Goal: Information Seeking & Learning: Learn about a topic

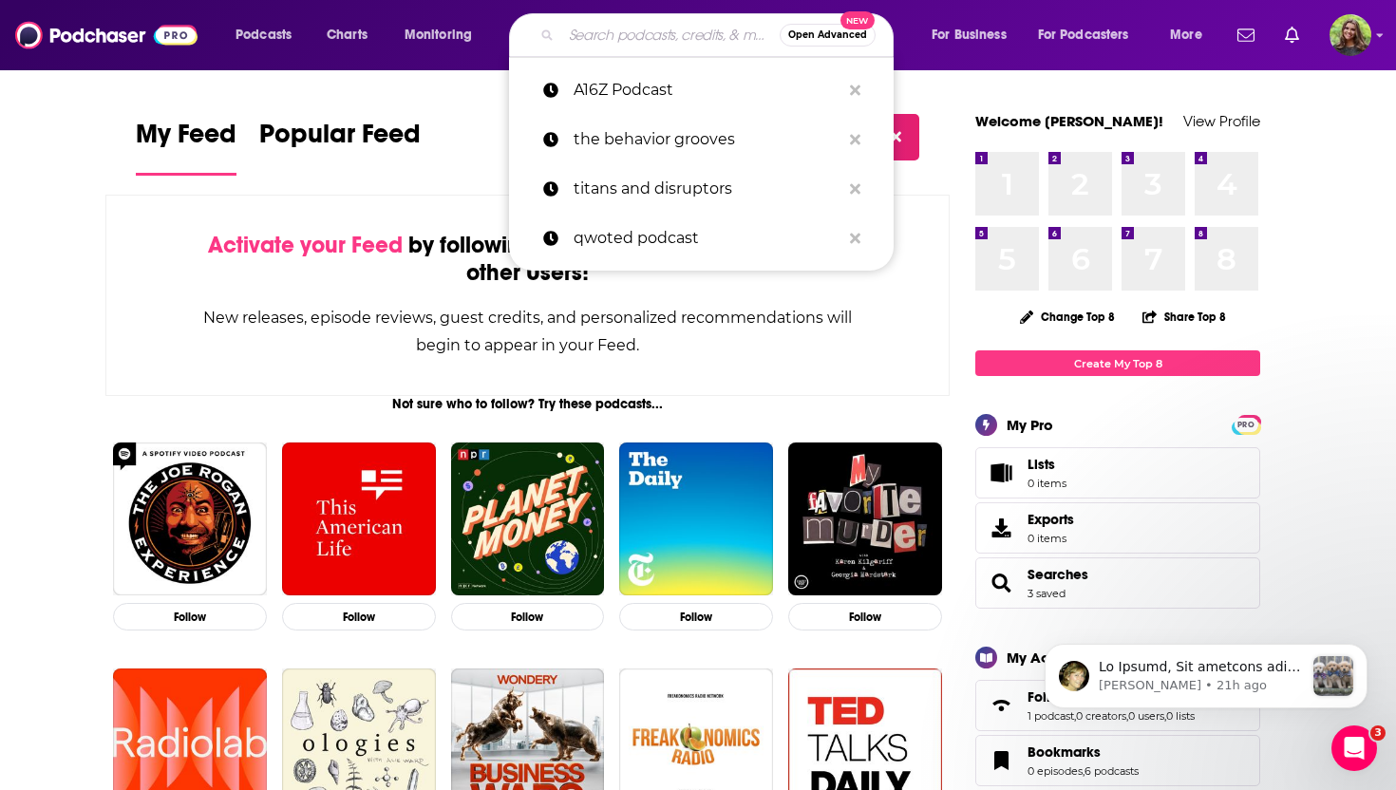
click at [634, 41] on input "Search podcasts, credits, & more..." at bounding box center [670, 35] width 218 height 30
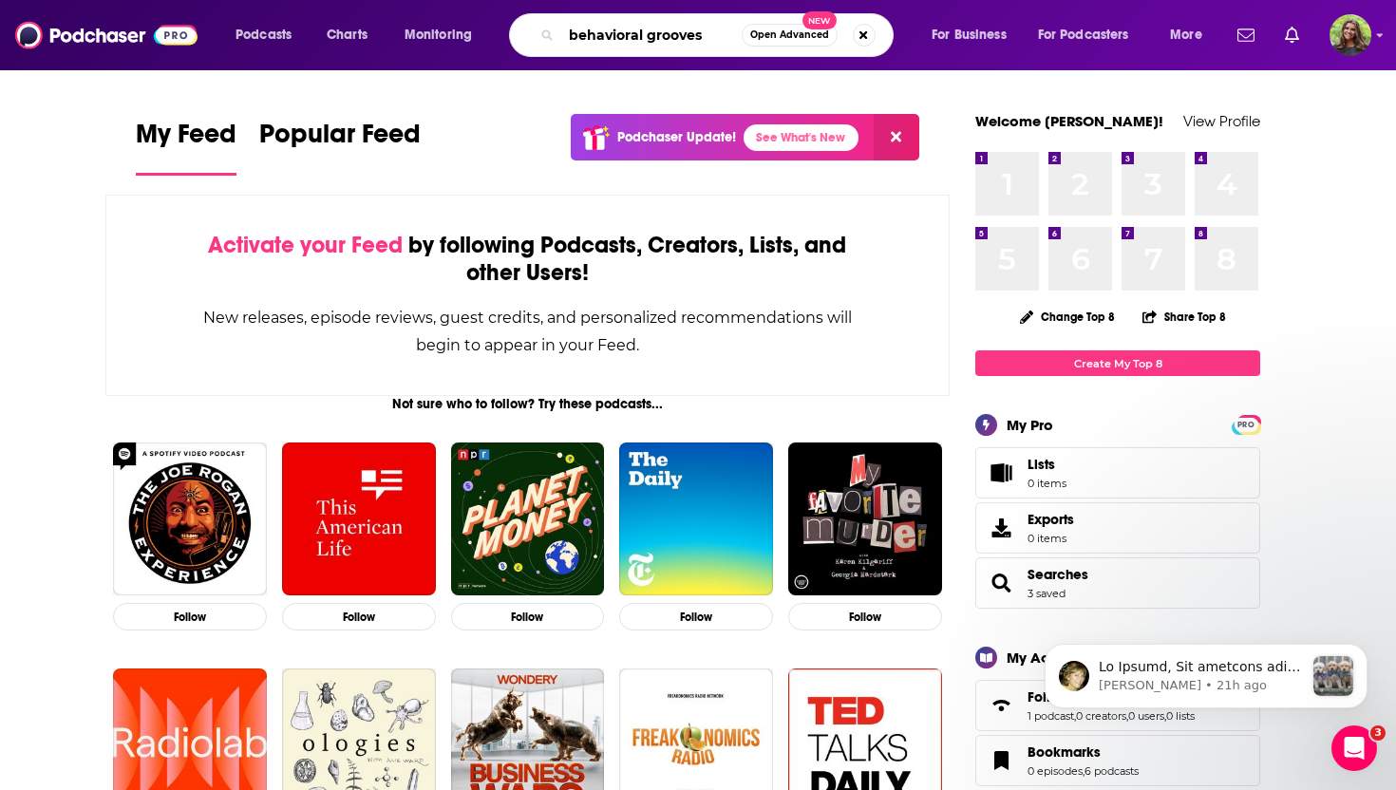
type input "behavioral grooves"
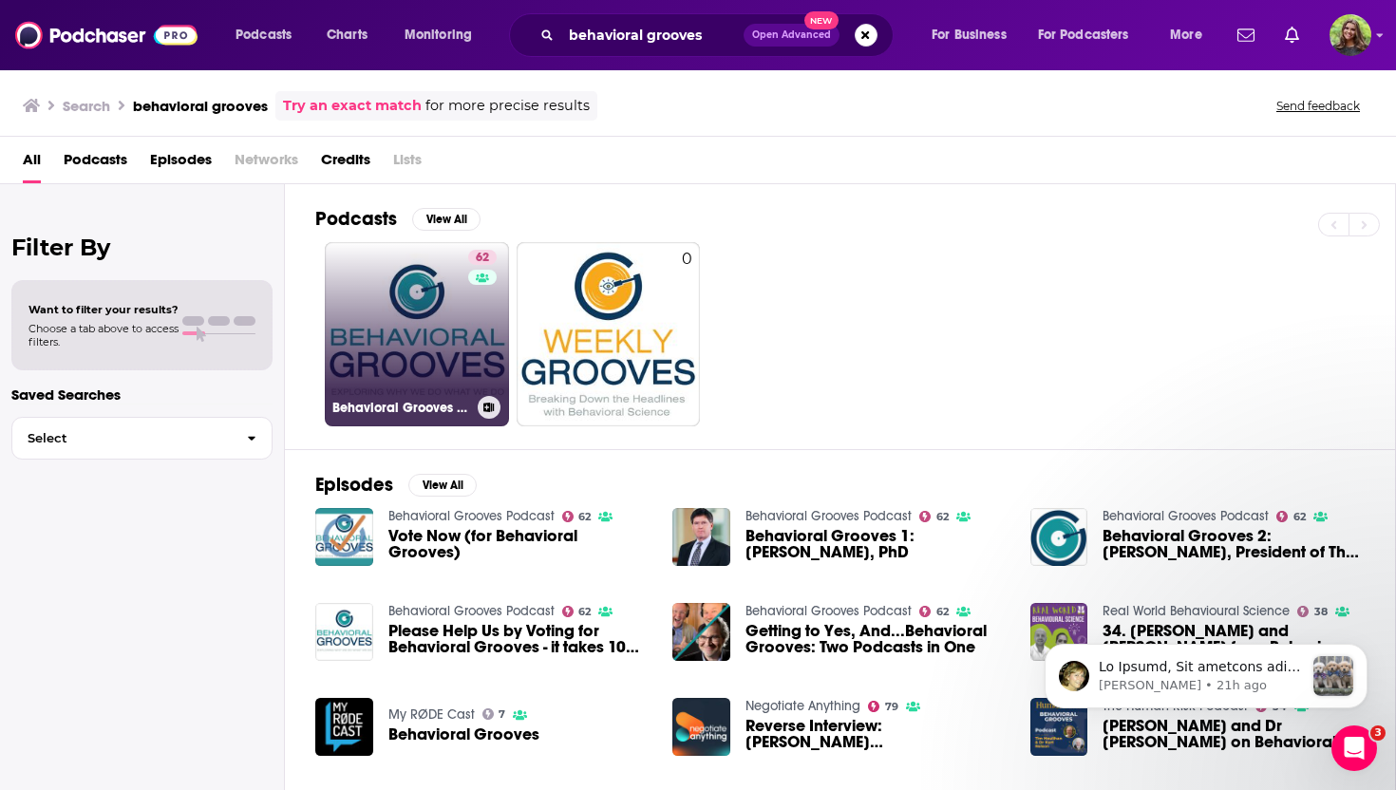
click at [406, 325] on link "62 Behavioral Grooves Podcast" at bounding box center [417, 334] width 184 height 184
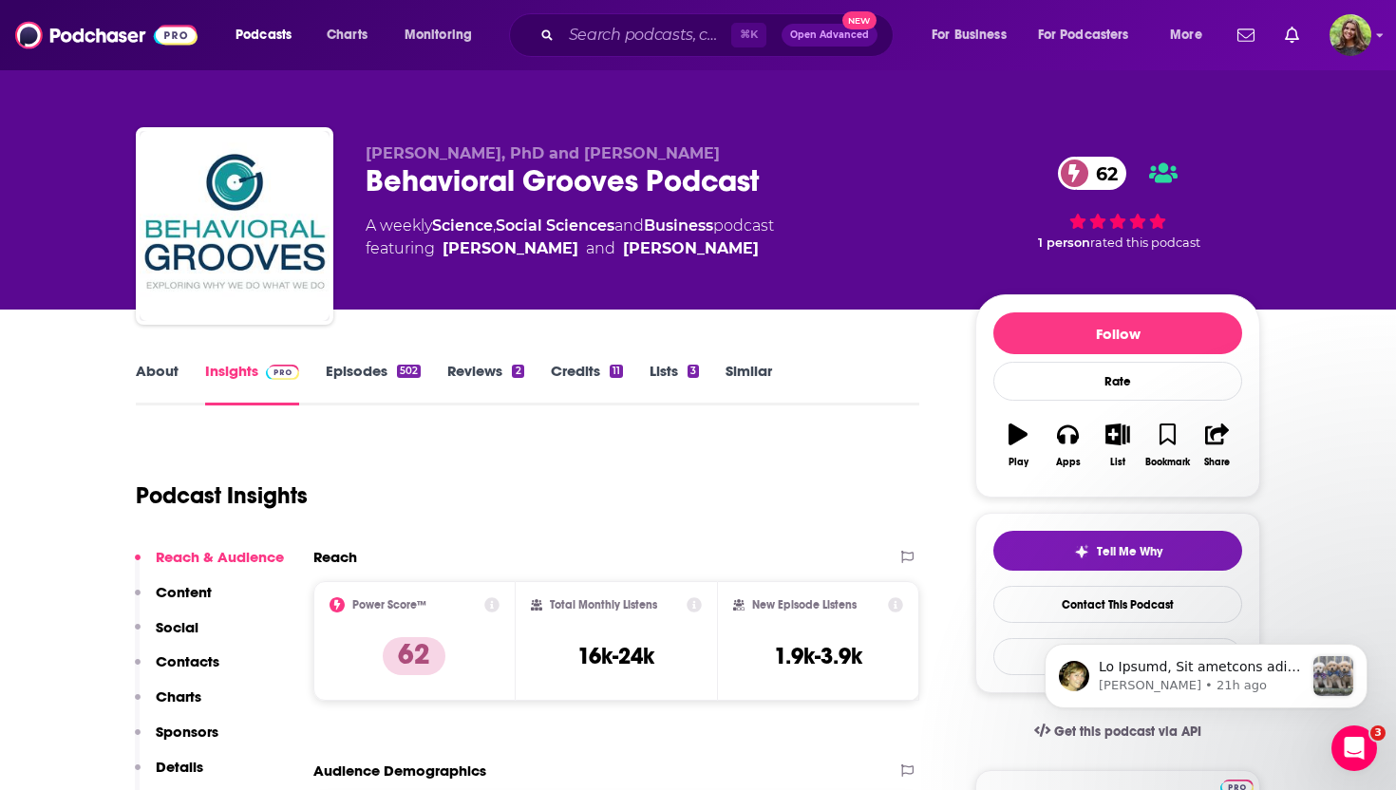
click at [352, 373] on link "Episodes 502" at bounding box center [373, 384] width 95 height 44
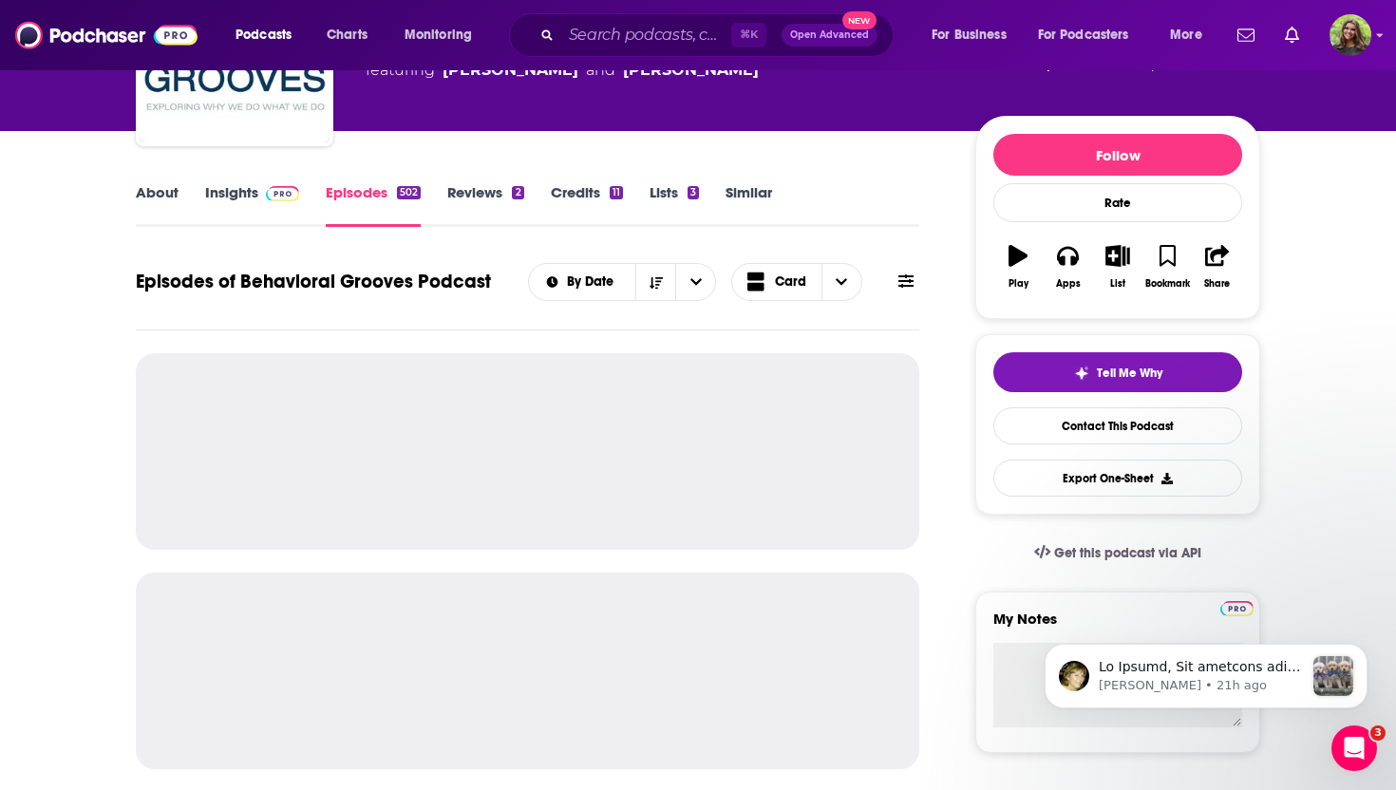
scroll to position [197, 0]
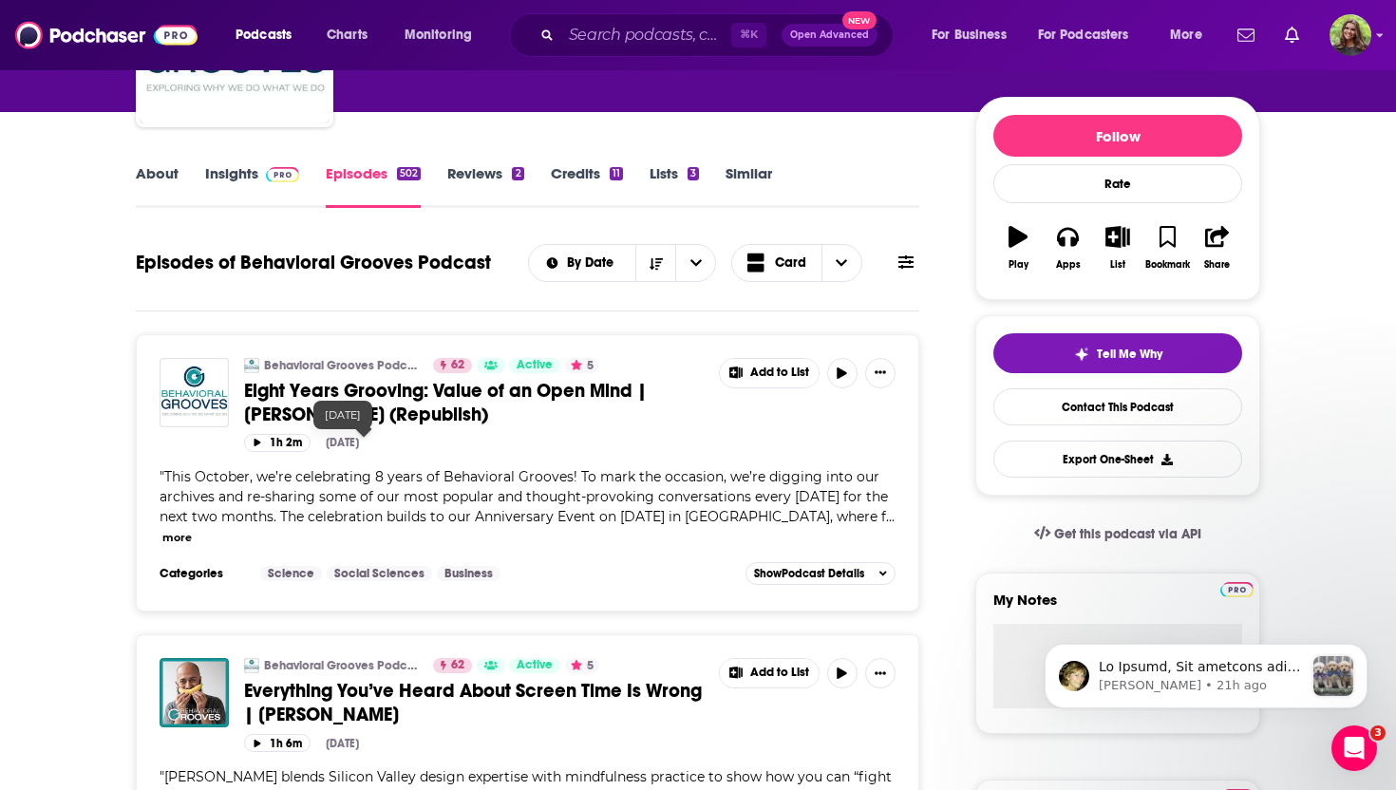
click at [340, 399] on span "Eight Years Grooving: Value of an Open Mind | [PERSON_NAME] (Republish)" at bounding box center [445, 402] width 403 height 47
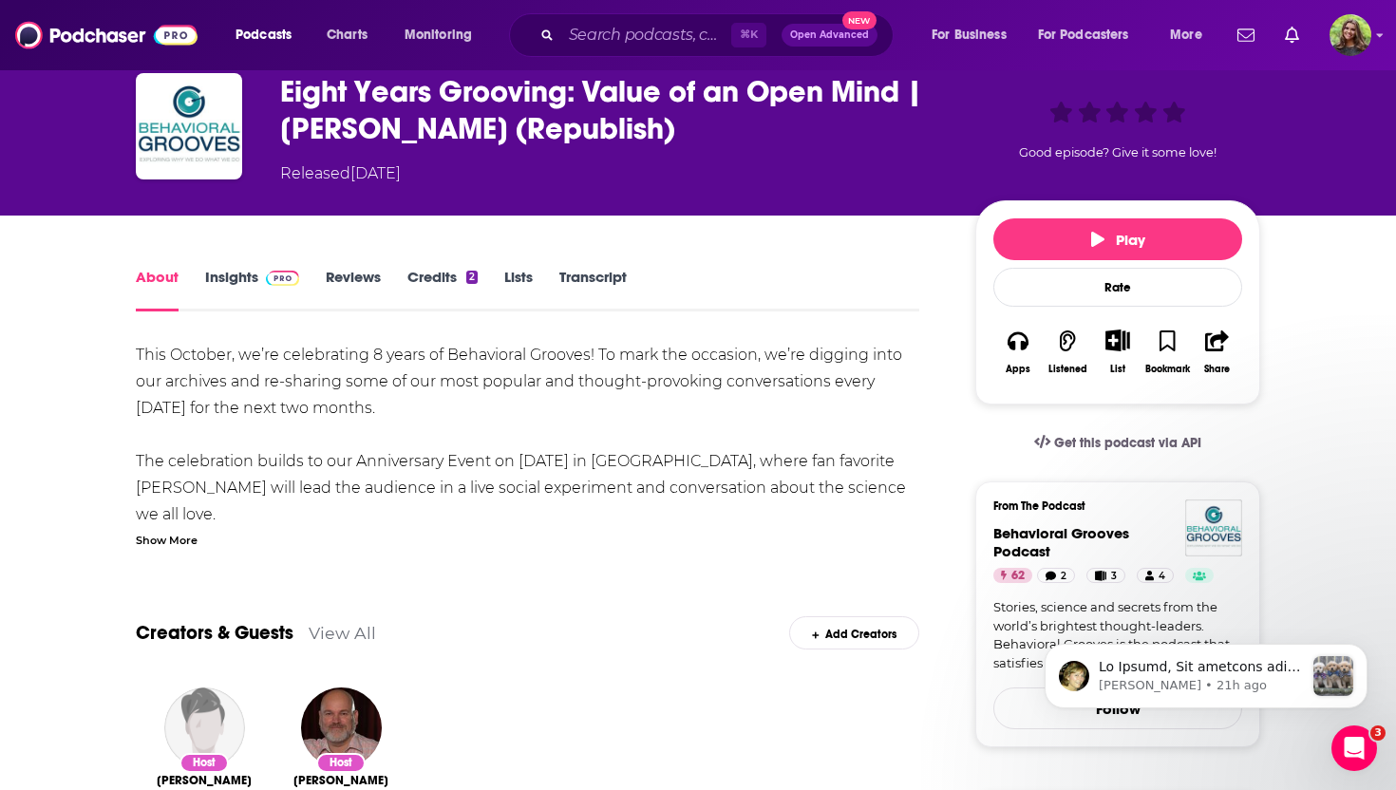
scroll to position [74, 0]
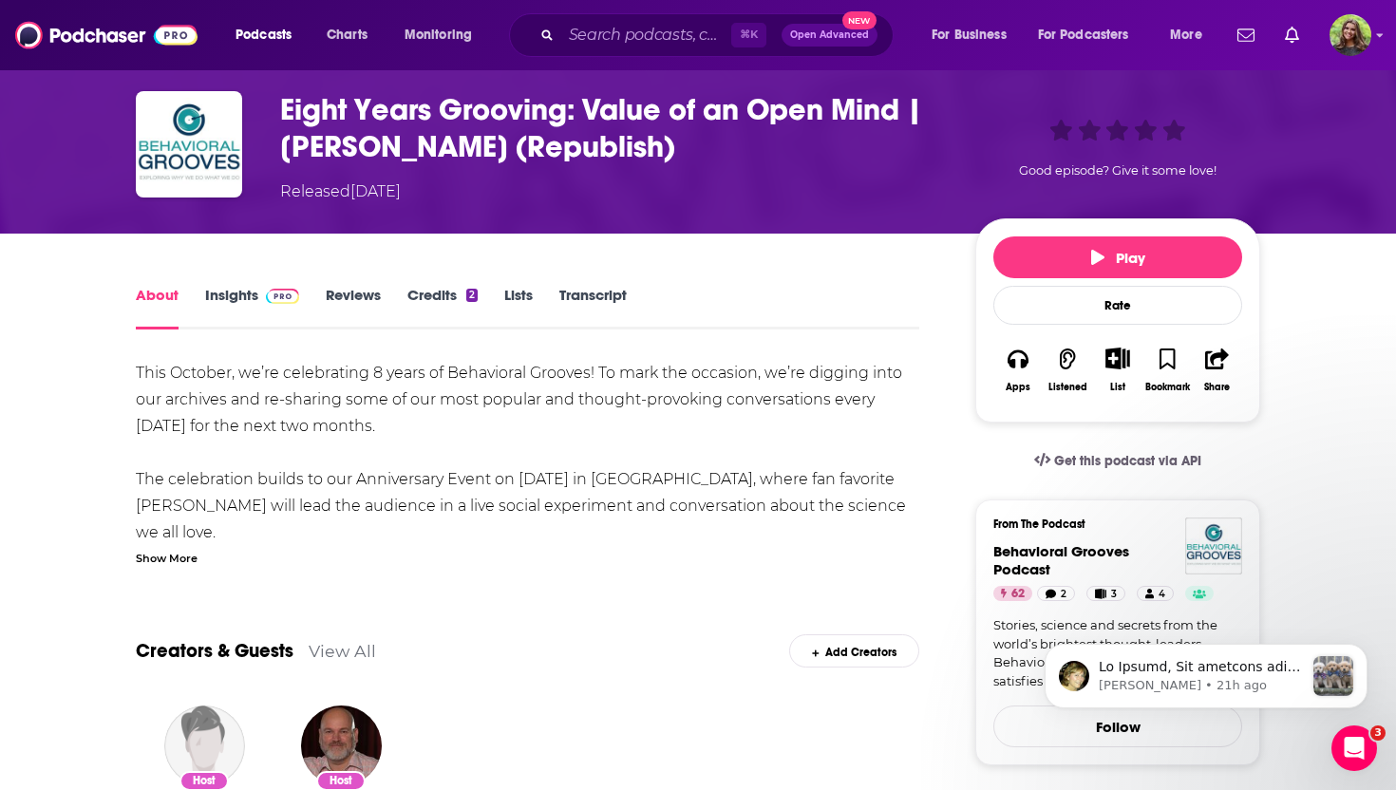
click at [244, 300] on link "Insights" at bounding box center [252, 308] width 94 height 44
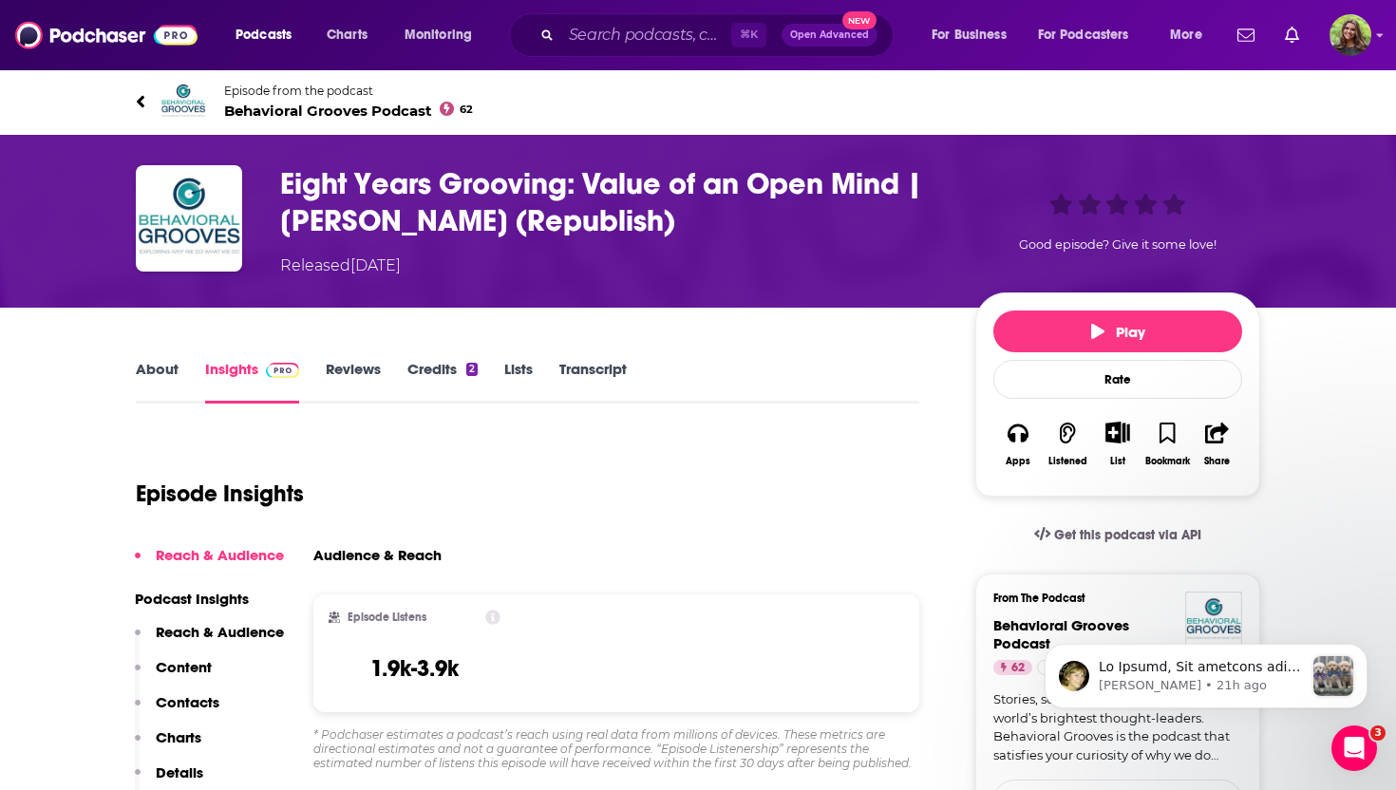
click at [160, 368] on link "About" at bounding box center [157, 382] width 43 height 44
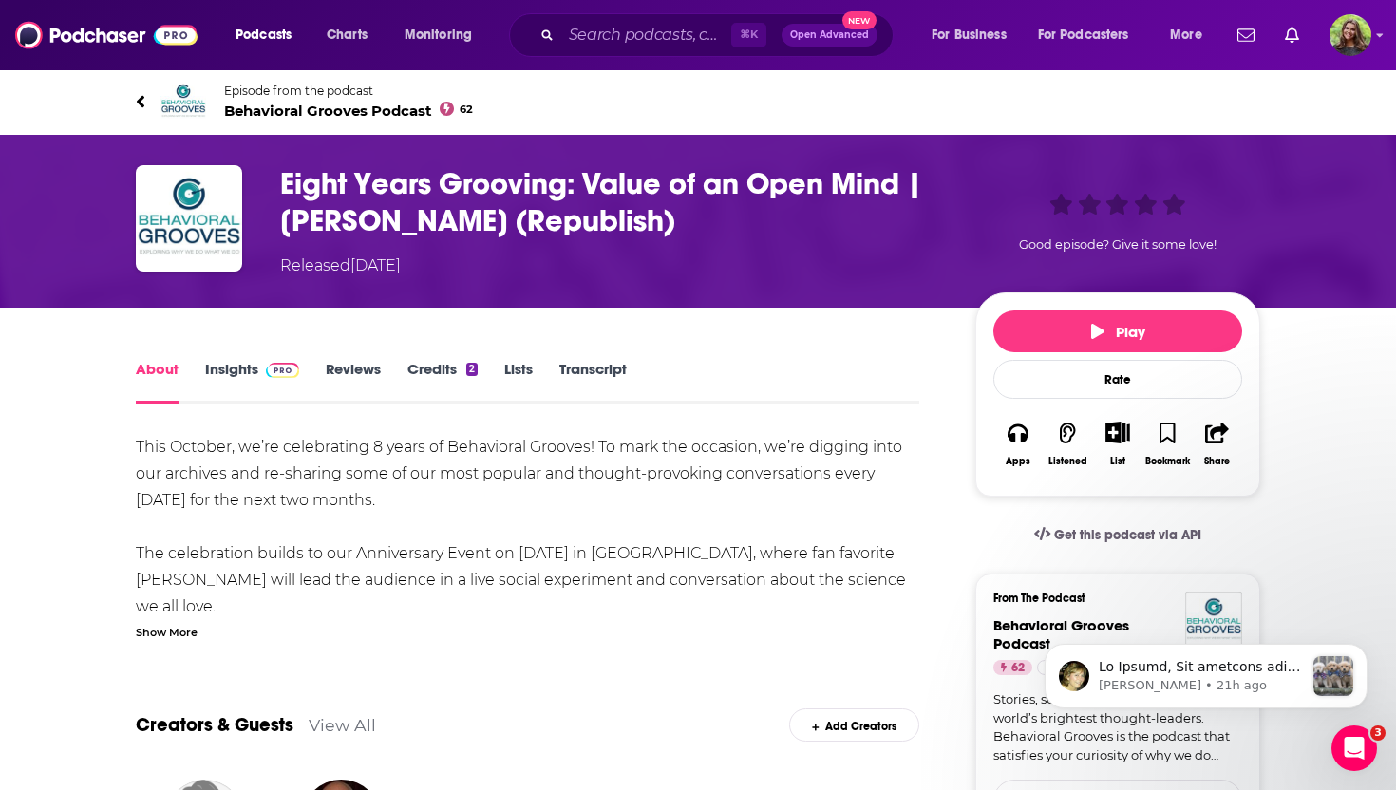
click at [180, 622] on div "Show More" at bounding box center [167, 631] width 62 height 18
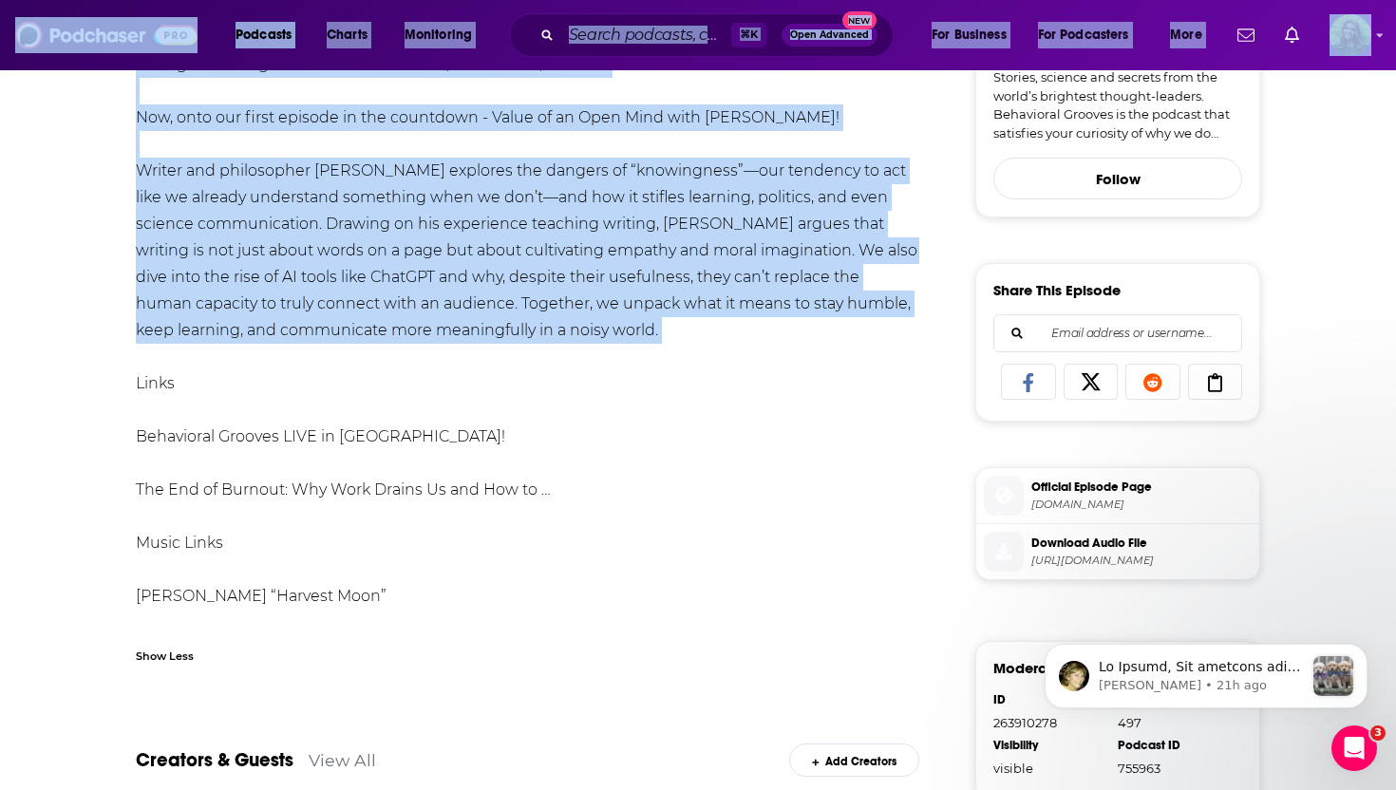
scroll to position [584, 0]
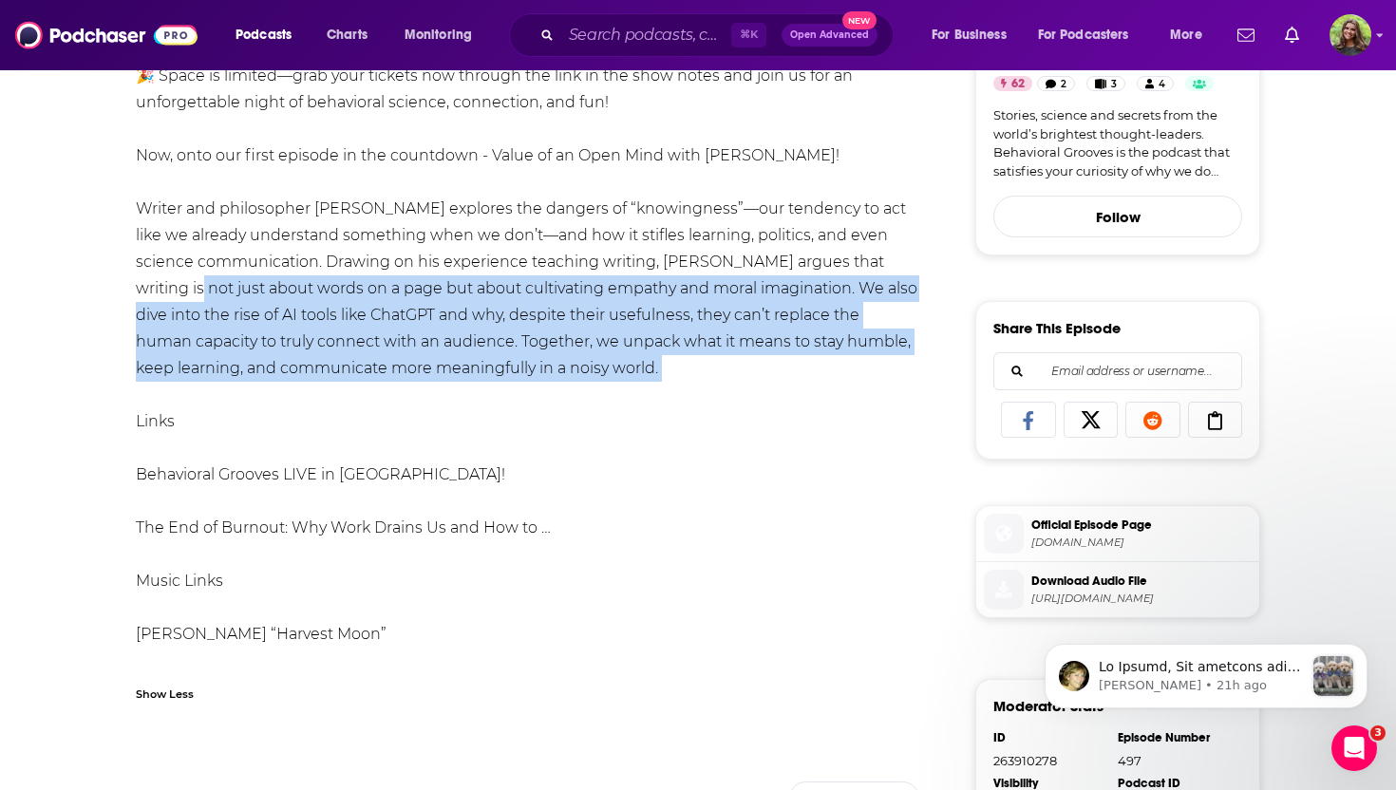
drag, startPoint x: 604, startPoint y: 344, endPoint x: 117, endPoint y: 269, distance: 492.8
click at [117, 269] on div "About Insights Reviews Credits 2 Lists Transcript This October, we’re celebrati…" at bounding box center [540, 537] width 870 height 1529
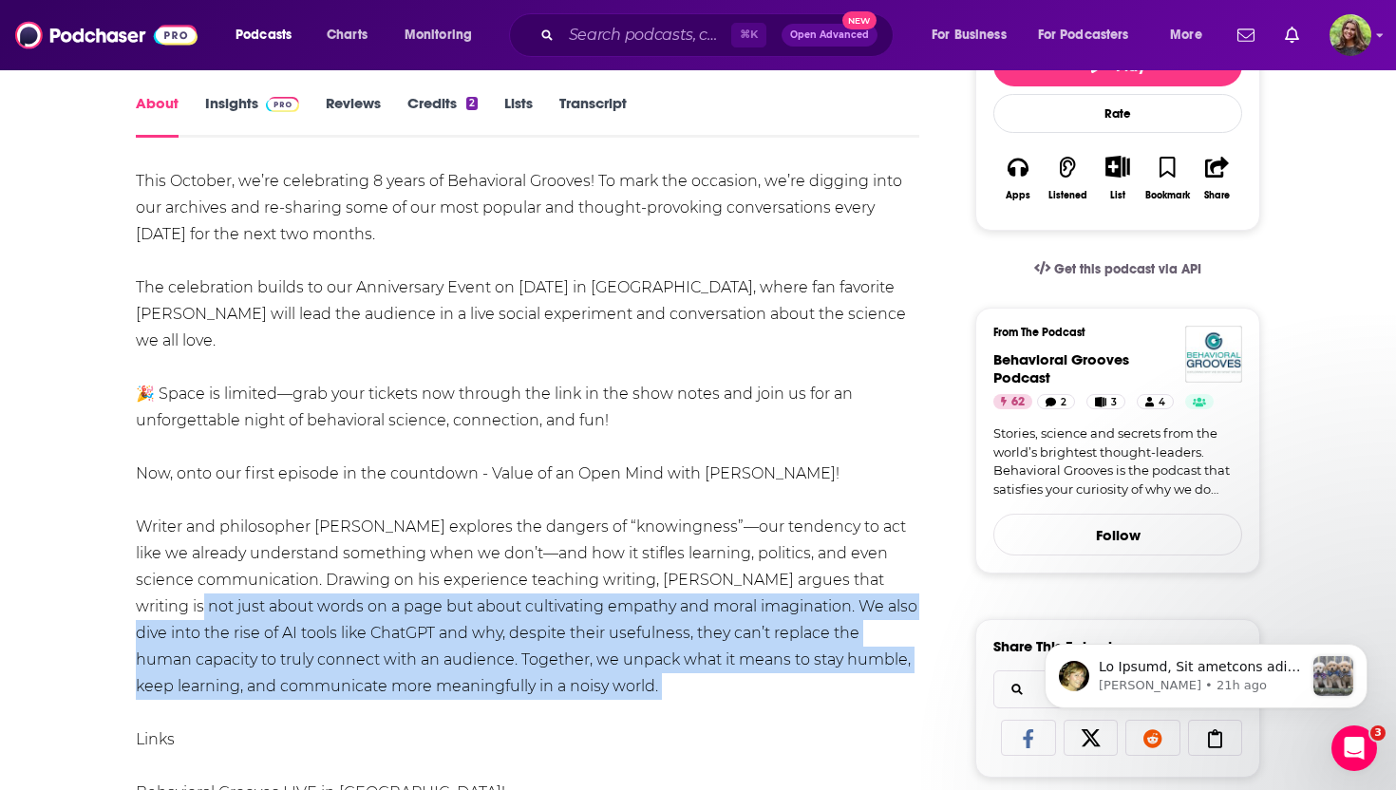
scroll to position [250, 0]
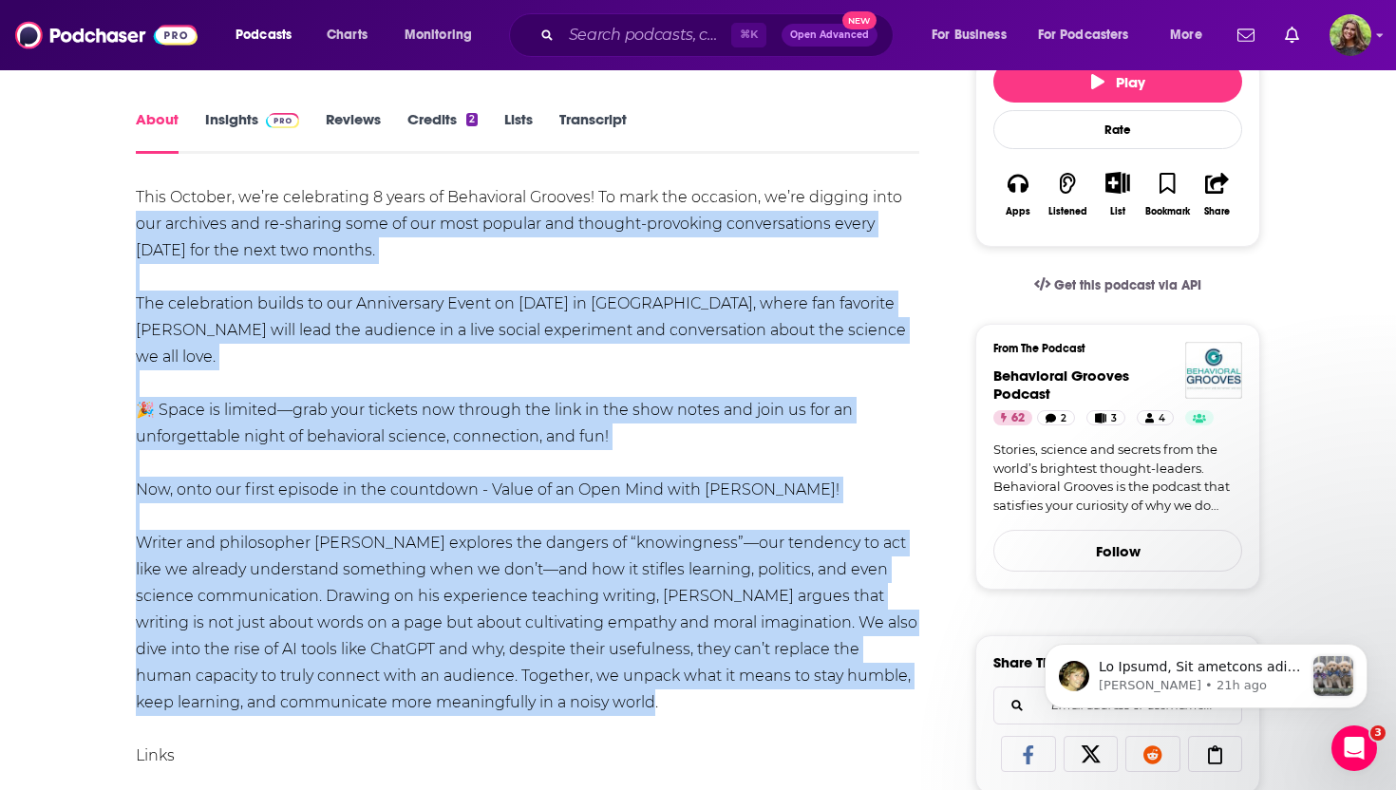
drag, startPoint x: 117, startPoint y: 214, endPoint x: 626, endPoint y: 668, distance: 682.5
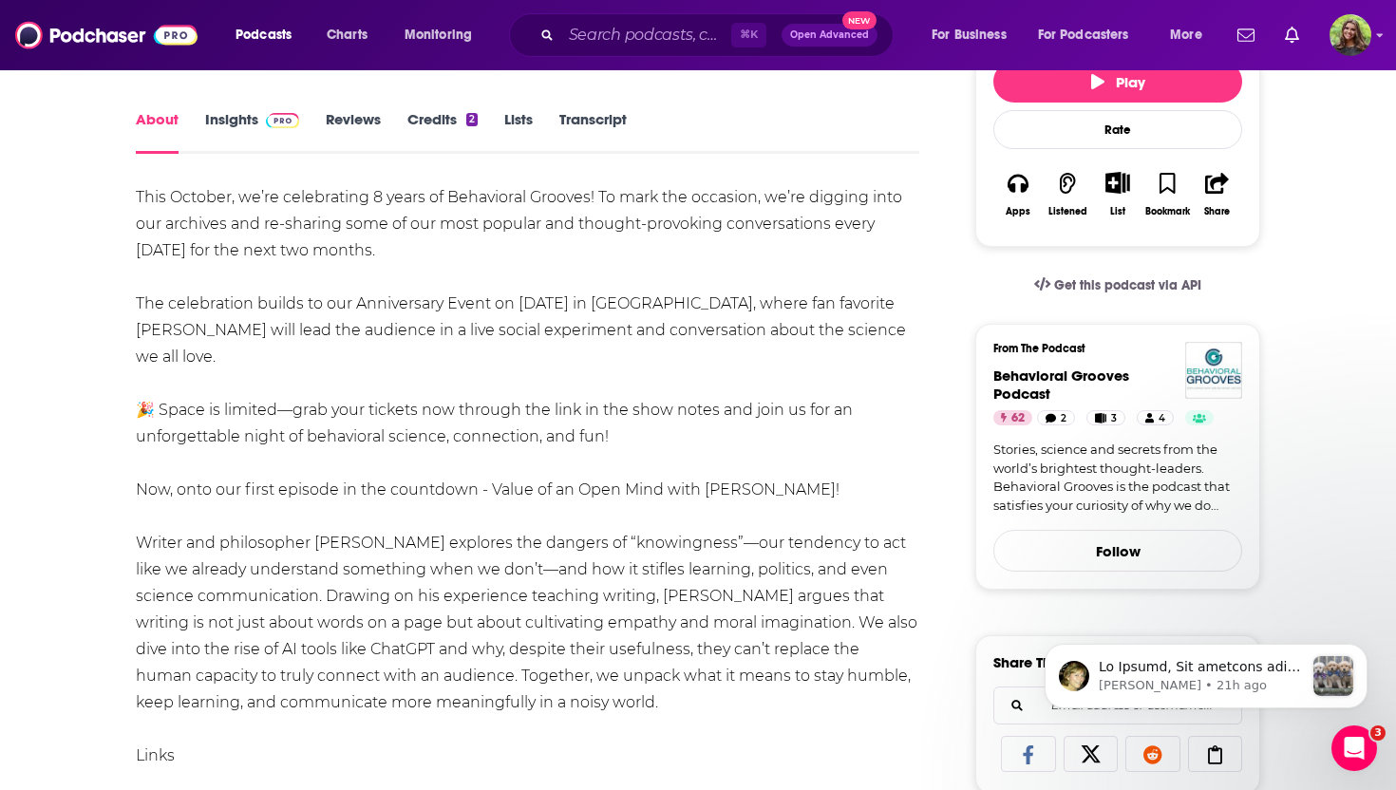
click at [166, 342] on div "This October, we’re celebrating 8 years of Behavioral Grooves! To mark the occa…" at bounding box center [527, 609] width 783 height 851
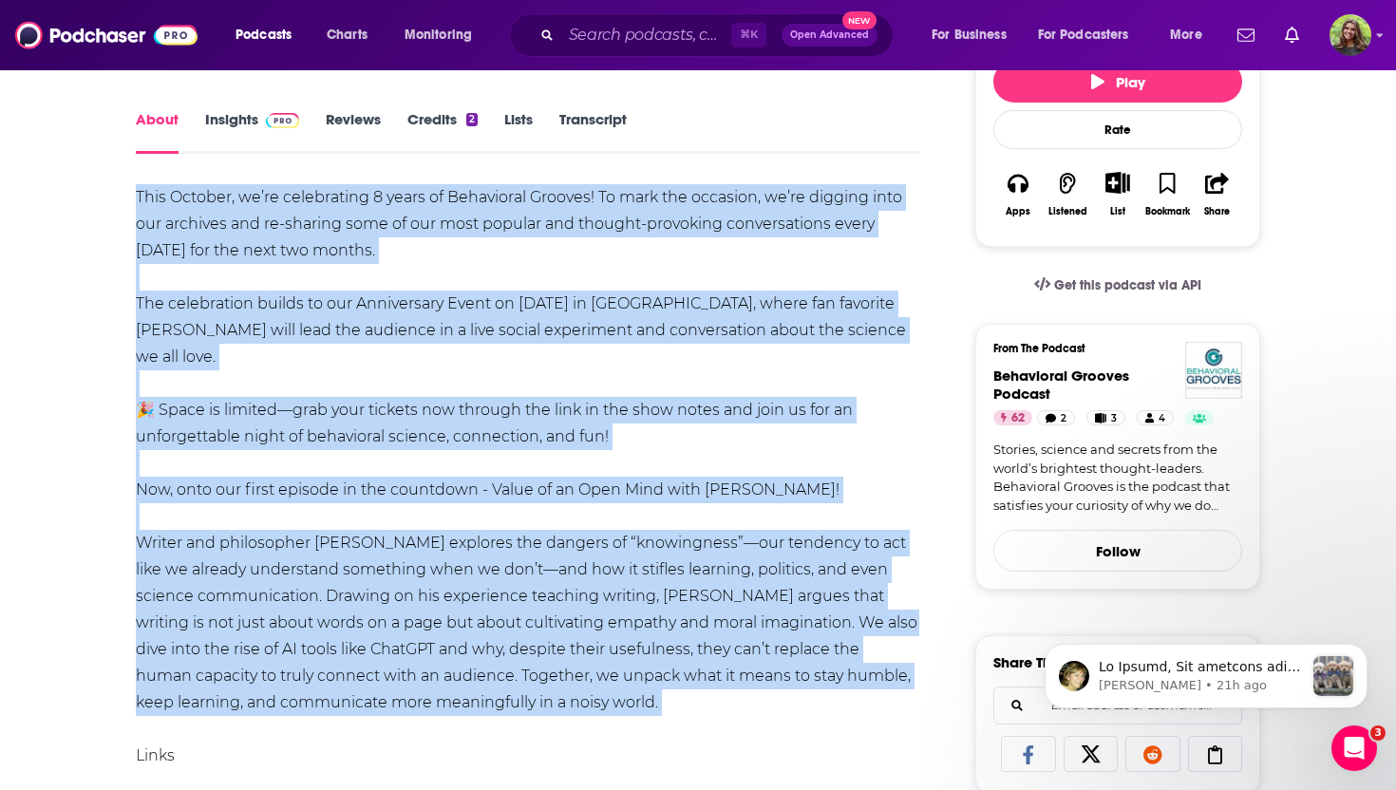
drag, startPoint x: 117, startPoint y: 185, endPoint x: 671, endPoint y: 709, distance: 762.9
copy div "Lore Ipsumdo, si’am consectetur 2 adipi el Seddoeiusm Tempori! Ut labo etd magn…"
click at [627, 492] on div "This October, we’re celebrating 8 years of Behavioral Grooves! To mark the occa…" at bounding box center [527, 609] width 783 height 851
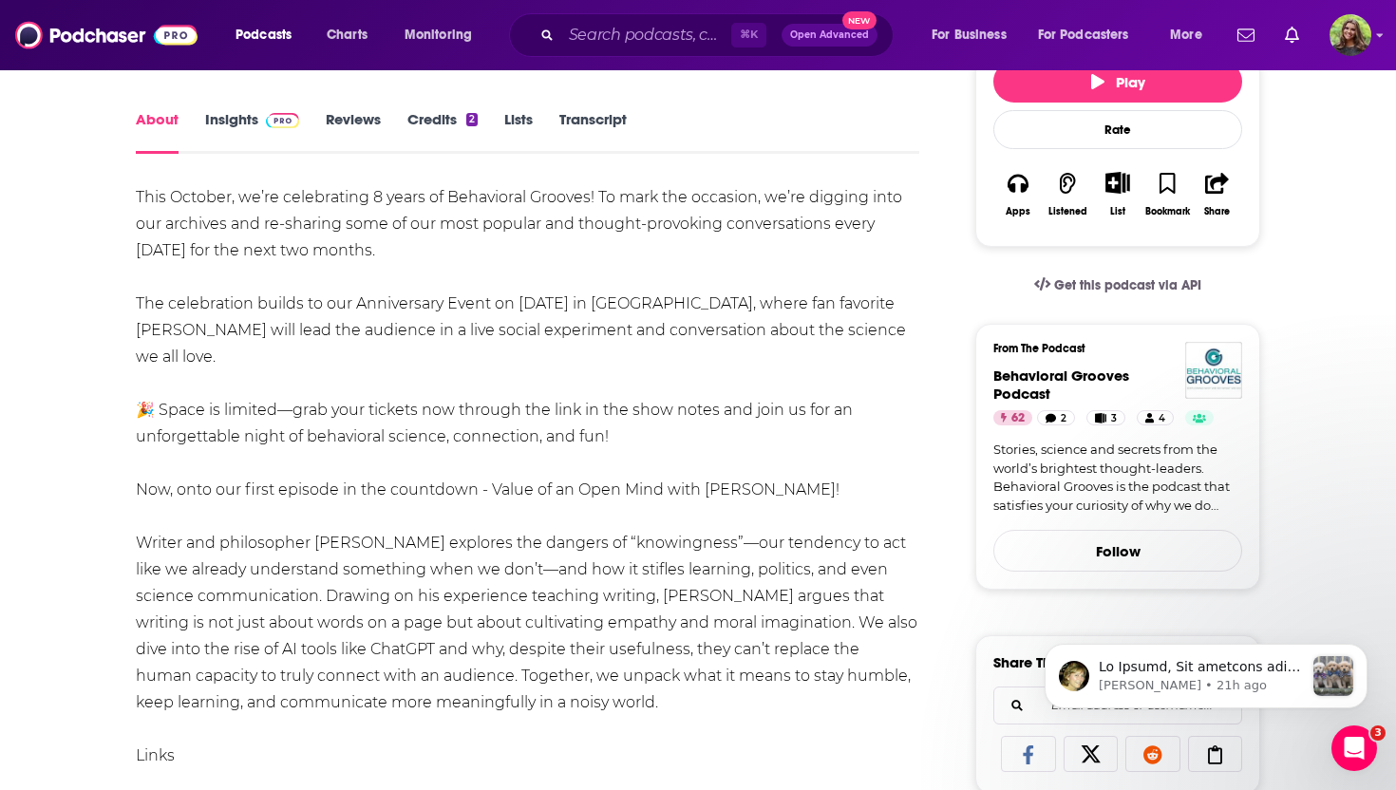
scroll to position [299, 0]
